Goal: Information Seeking & Learning: Learn about a topic

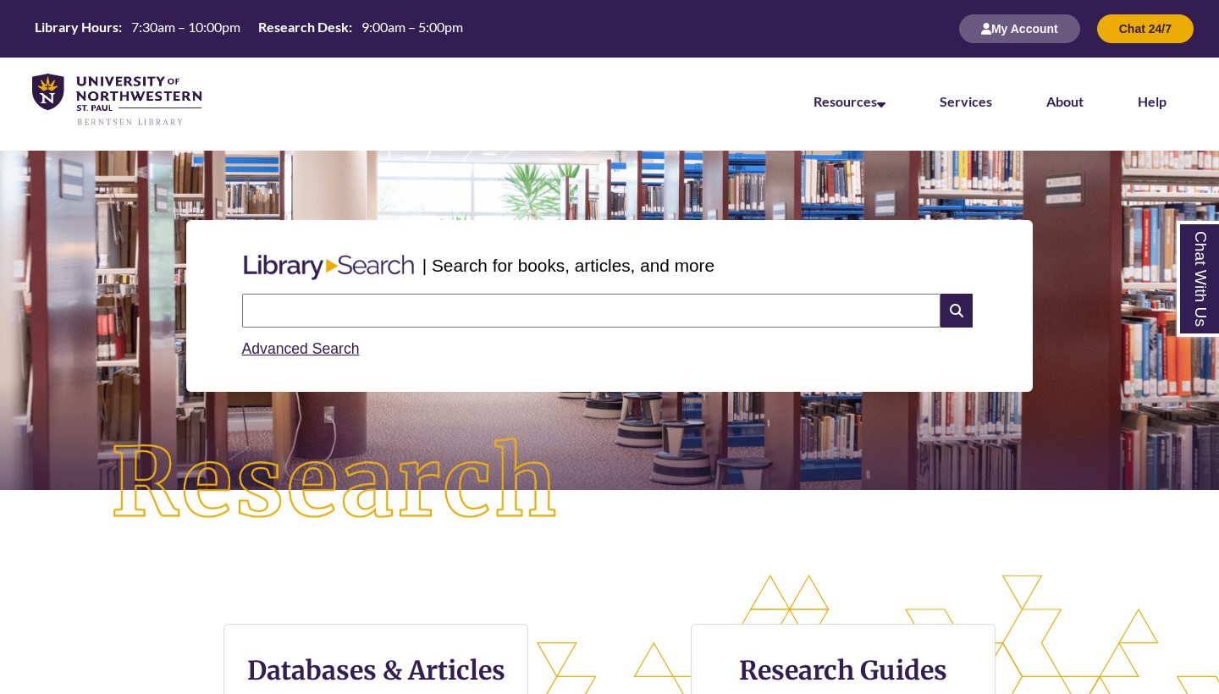
scroll to position [358, 1219]
click at [652, 299] on input "text" at bounding box center [591, 311] width 699 height 34
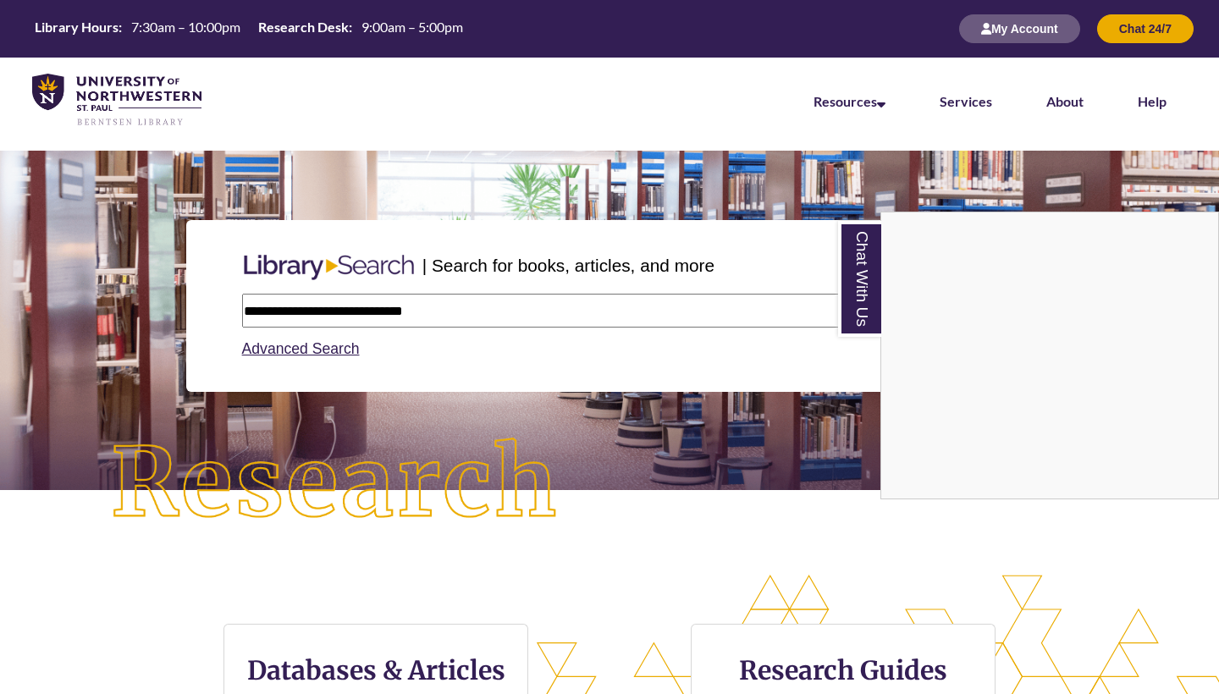
type input "**********"
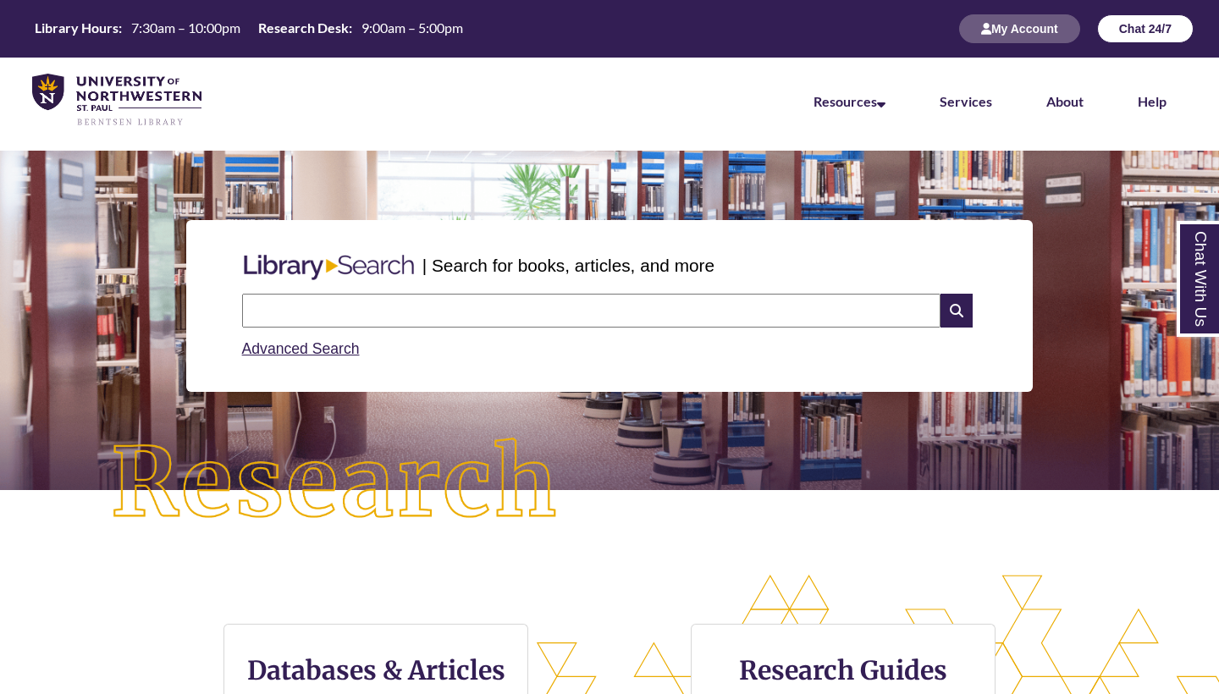
click at [1177, 25] on button "Chat 24/7" at bounding box center [1145, 28] width 97 height 29
click at [976, 95] on link "Services" at bounding box center [966, 102] width 52 height 19
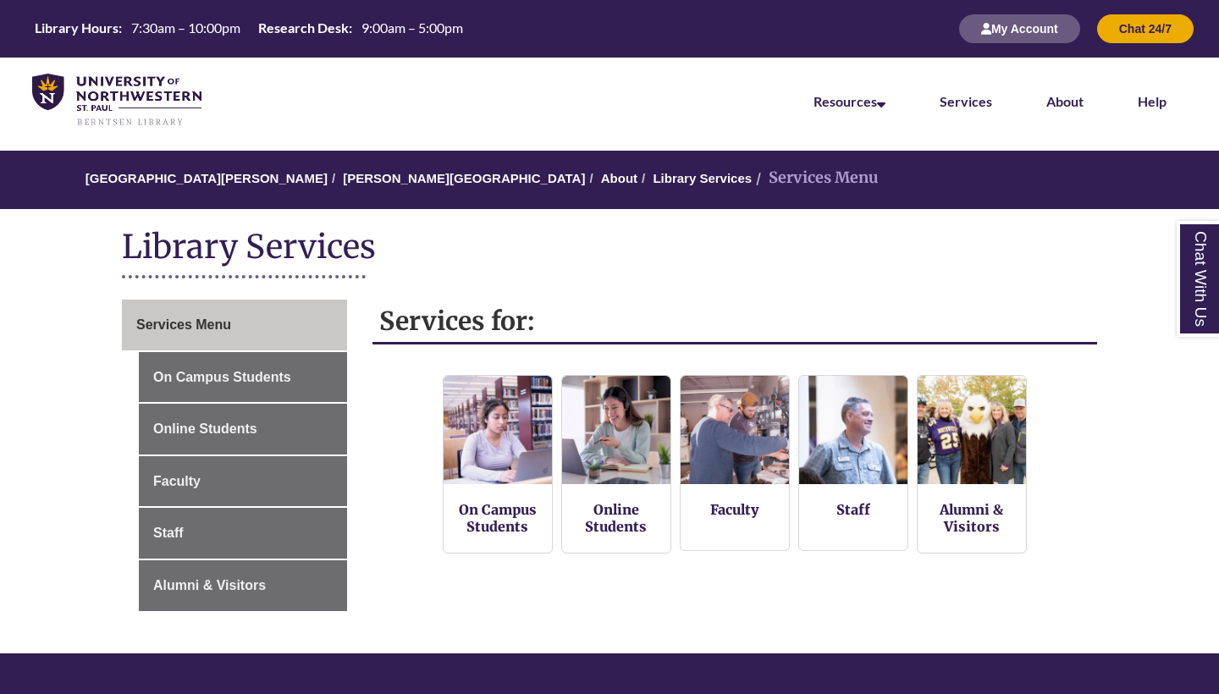
click at [1203, 248] on link "Chat With Us" at bounding box center [1198, 279] width 43 height 116
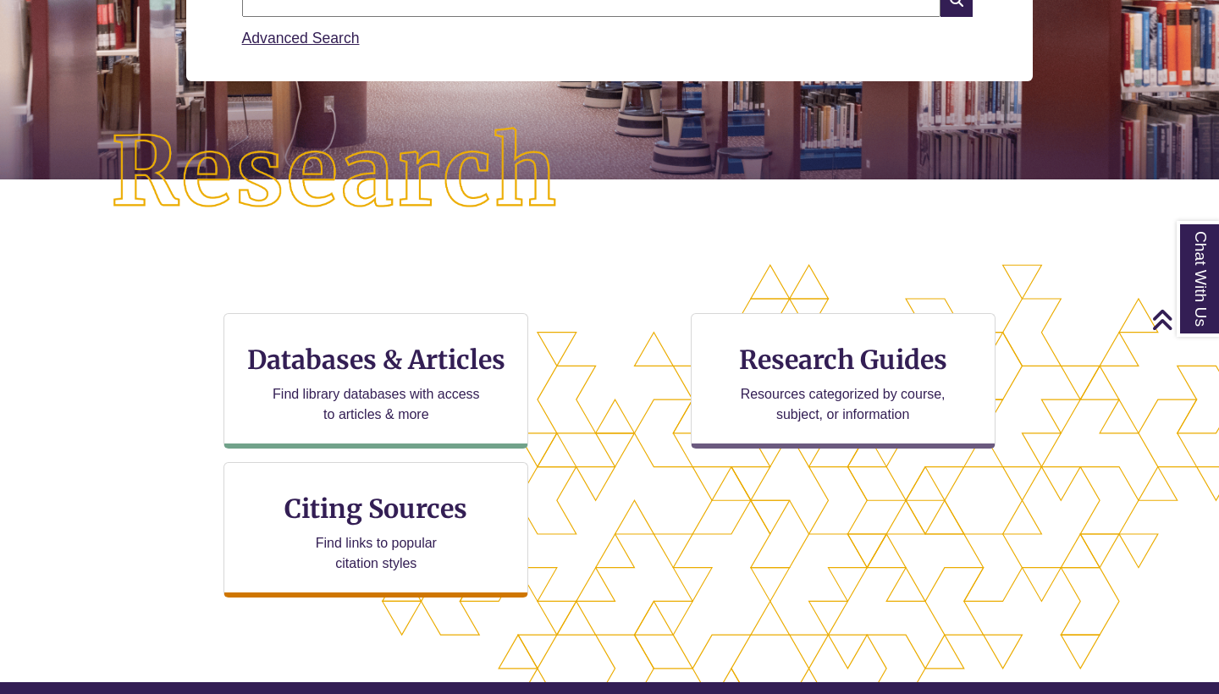
scroll to position [358, 1219]
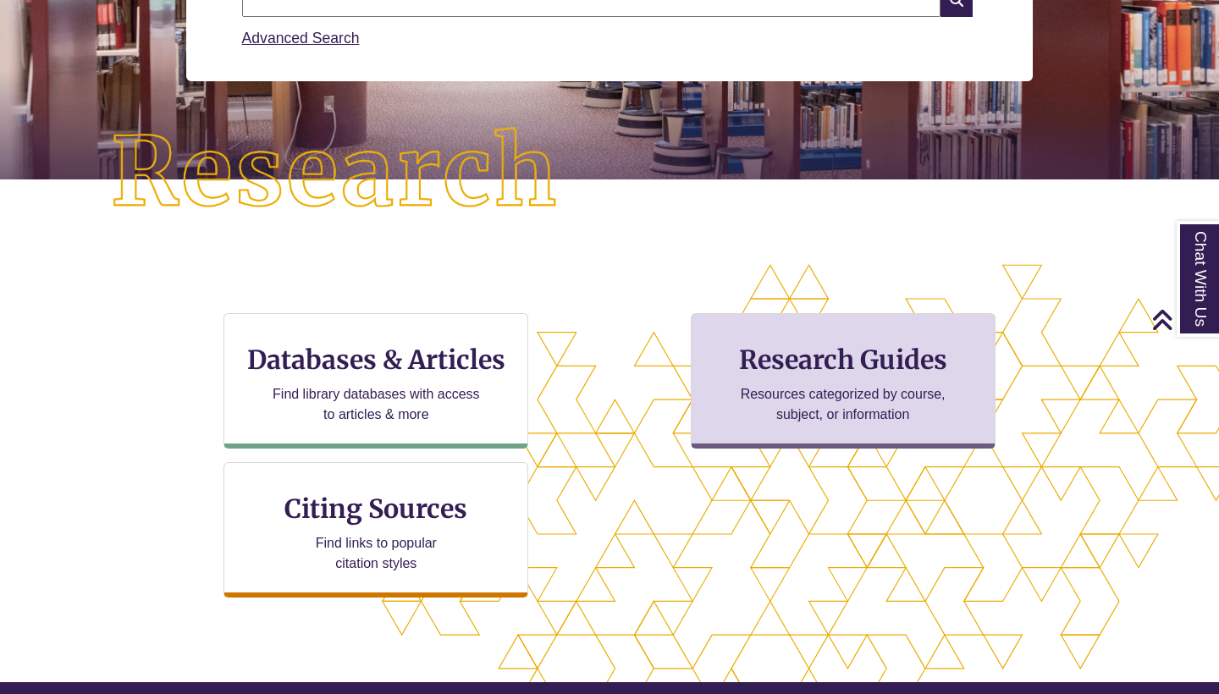
click at [837, 371] on h3 "Research Guides" at bounding box center [843, 360] width 276 height 32
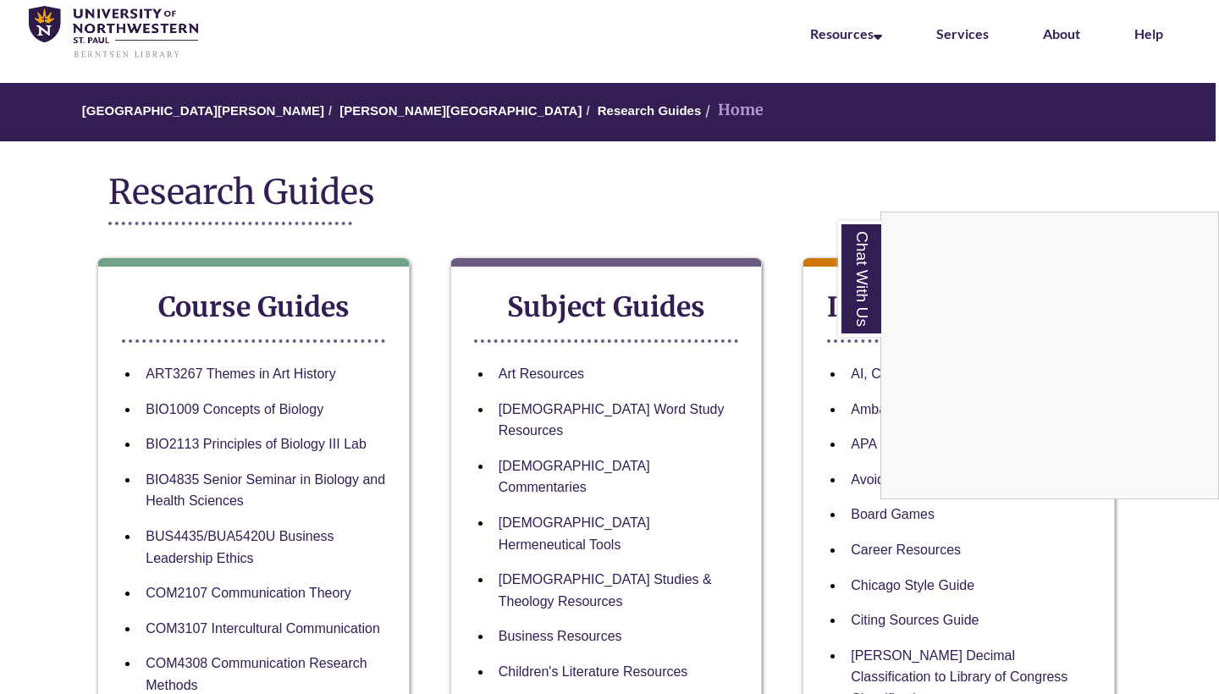
scroll to position [0, 3]
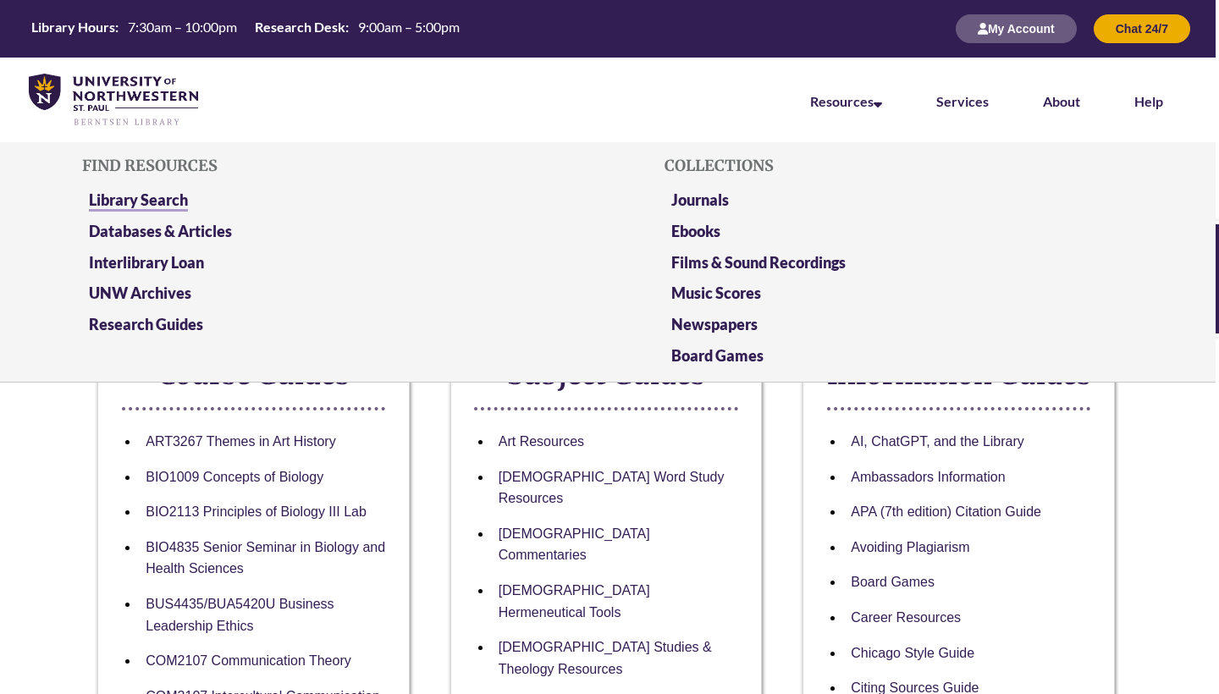
click at [182, 195] on link "Library Search" at bounding box center [138, 201] width 99 height 21
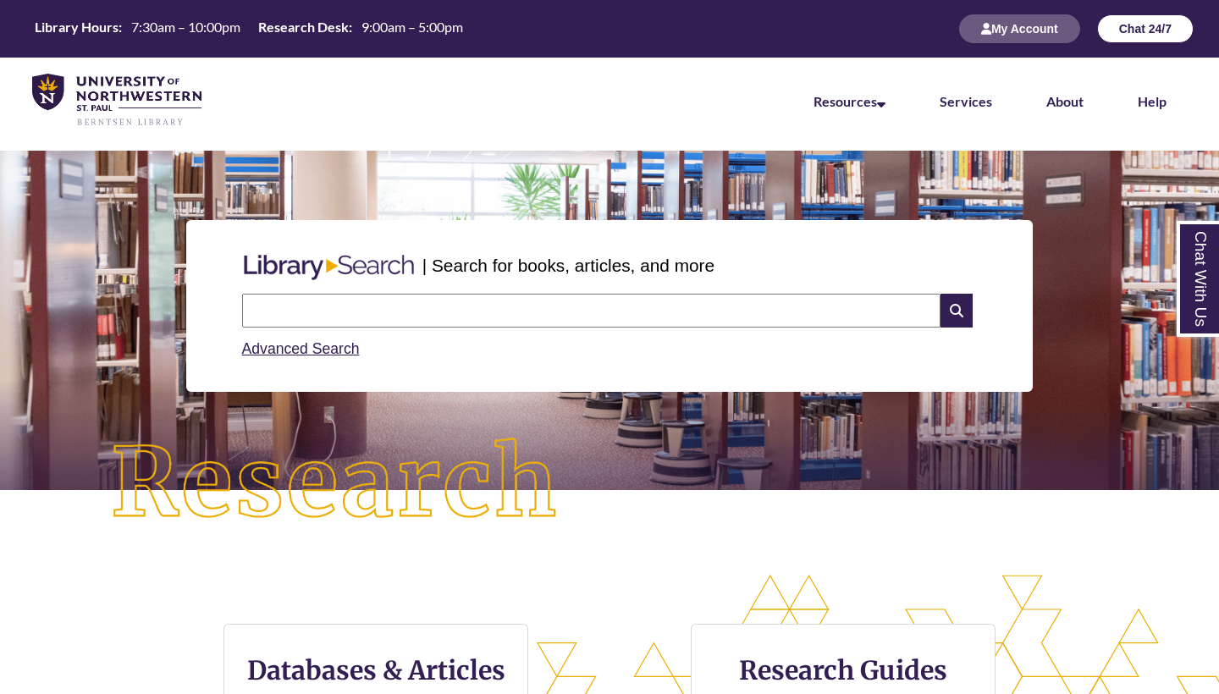
click at [1163, 19] on button "Chat 24/7" at bounding box center [1145, 28] width 97 height 29
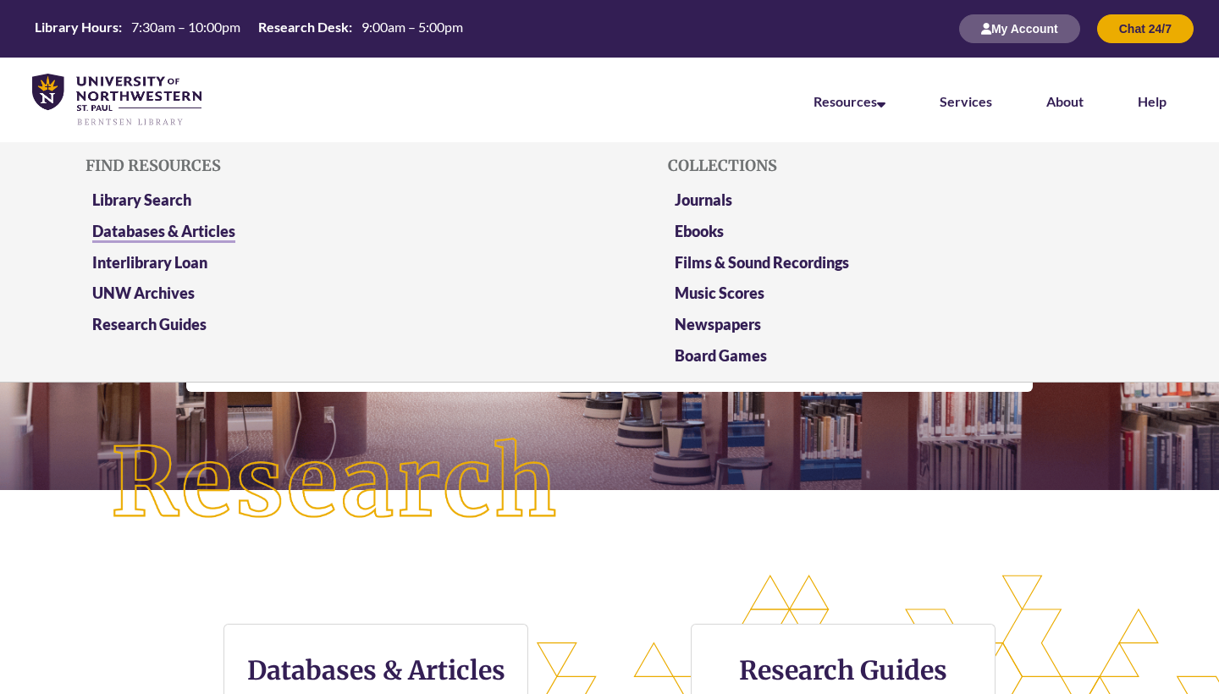
click at [193, 233] on link "Databases & Articles" at bounding box center [163, 232] width 143 height 21
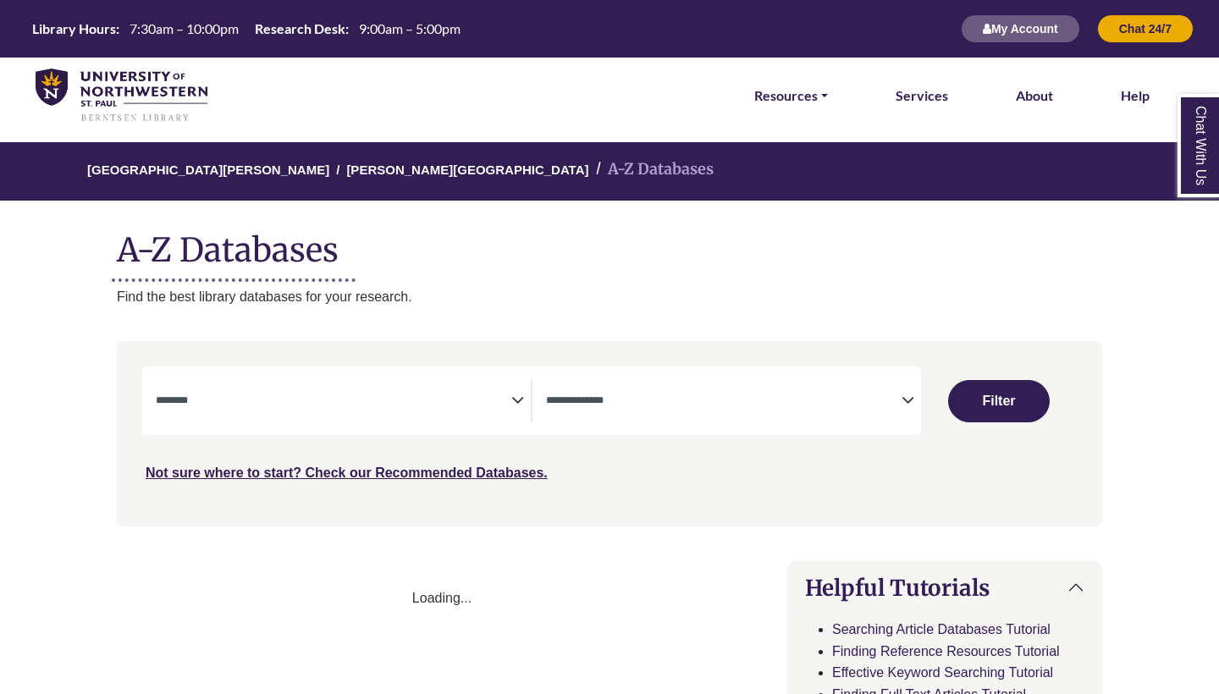
select select "Database Subject Filter"
select select "Database Types Filter"
select select "Database Subject Filter"
select select "Database Types Filter"
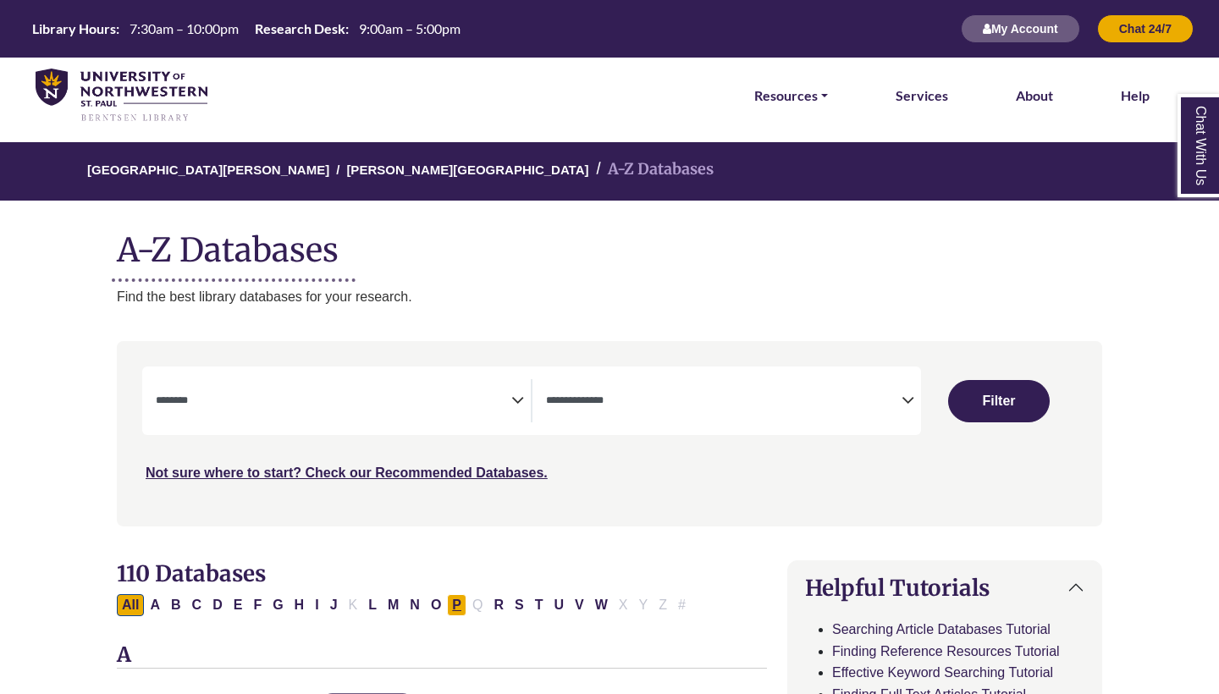
click at [459, 607] on button "P" at bounding box center [456, 605] width 19 height 22
select select "Database Subject Filter"
select select "Database Types Filter"
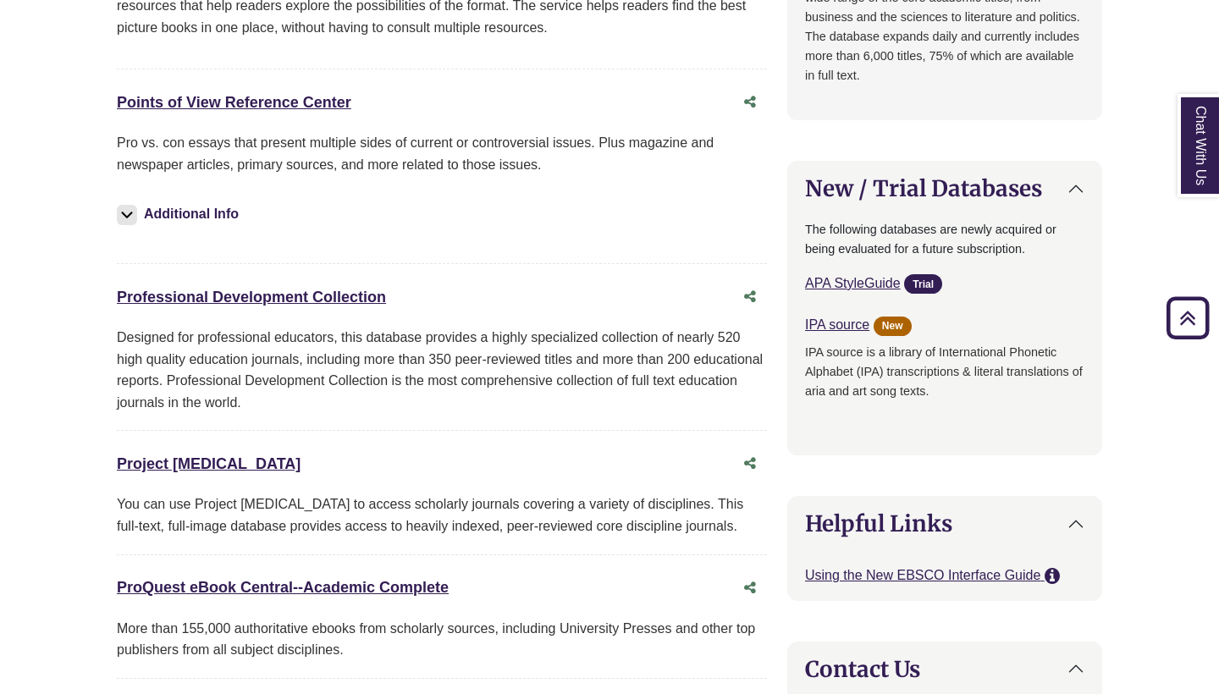
scroll to position [1222, 1]
click at [321, 94] on link "Points of View Reference Center This link opens in a new window" at bounding box center [233, 102] width 235 height 17
